Goal: Information Seeking & Learning: Find specific fact

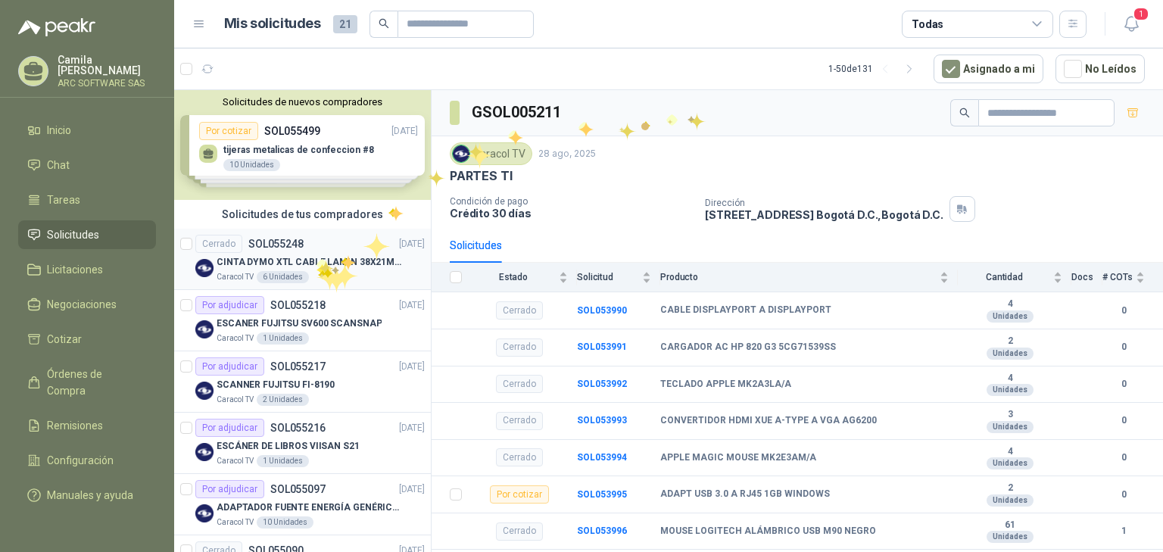
click at [317, 257] on p "CINTA DYMO XTL CABLE LAMIN 38X21MMBLANCO" at bounding box center [311, 262] width 189 height 14
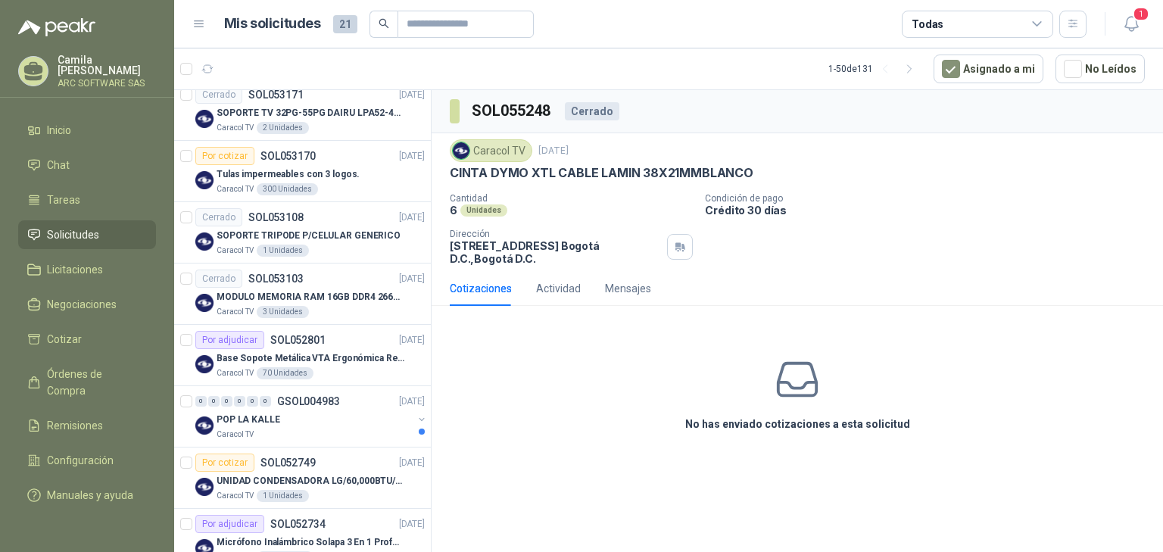
scroll to position [1333, 0]
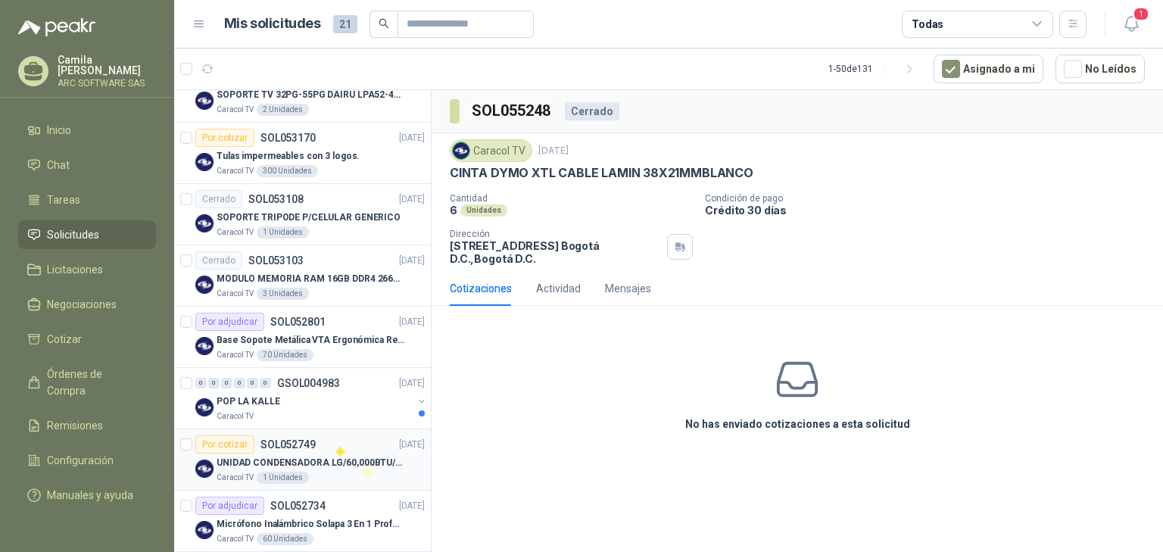
click at [329, 438] on div "Por cotizar SOL052749 20/08/25" at bounding box center [309, 444] width 229 height 18
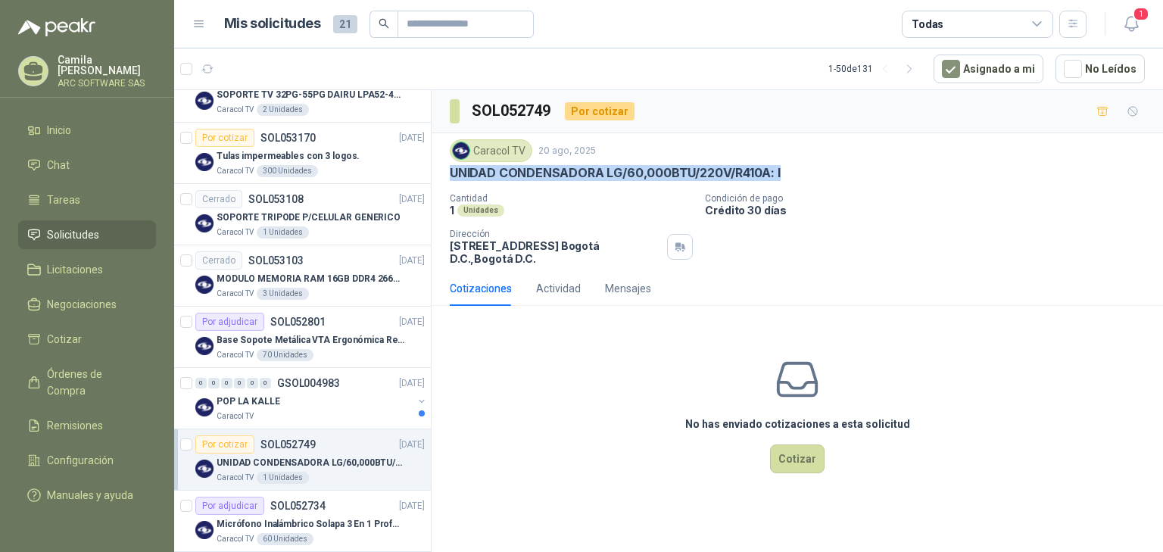
drag, startPoint x: 778, startPoint y: 170, endPoint x: 443, endPoint y: 172, distance: 335.5
click at [443, 172] on div "Caracol TV 20 ago, 2025 UNIDAD CONDENSADORA LG/60,000BTU/220V/R410A: I Cantidad…" at bounding box center [798, 202] width 732 height 138
copy p "UNIDAD CONDENSADORA LG/60,000BTU/220V/R410A: I"
click at [1129, 14] on icon "button" at bounding box center [1131, 23] width 19 height 19
